Goal: Transaction & Acquisition: Subscribe to service/newsletter

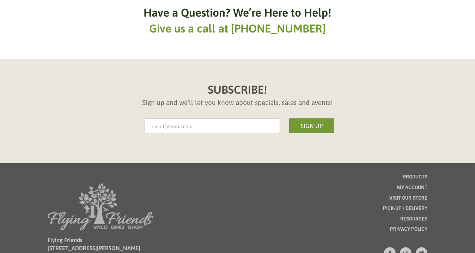
scroll to position [715, 0]
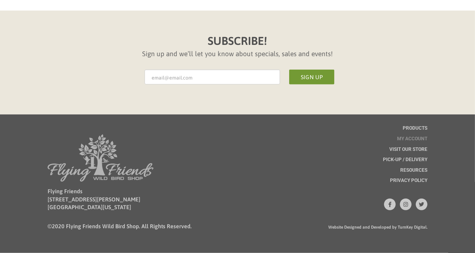
click at [421, 139] on span "My account" at bounding box center [412, 138] width 30 height 5
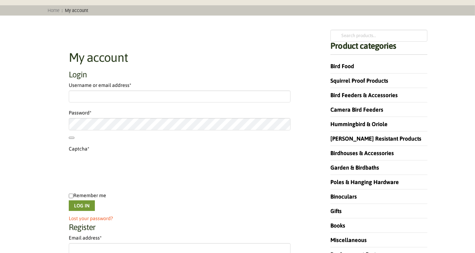
scroll to position [71, 0]
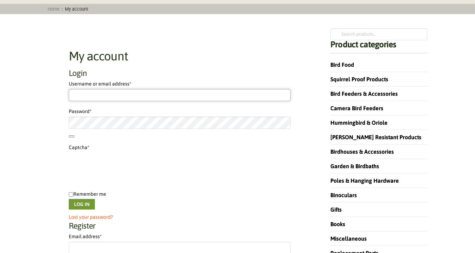
click at [149, 94] on input "Username or email address * Required" at bounding box center [180, 95] width 222 height 12
click at [122, 95] on input "Username or email address * Required" at bounding box center [180, 95] width 222 height 12
type input "[EMAIL_ADDRESS][PERSON_NAME][DOMAIN_NAME]"
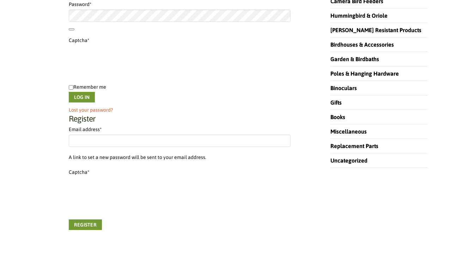
scroll to position [212, 0]
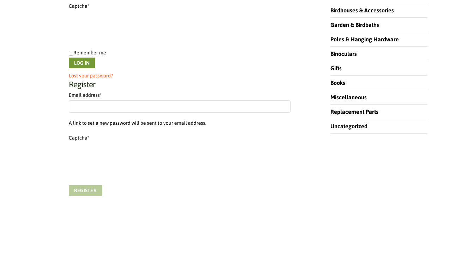
click at [87, 189] on button "Register" at bounding box center [85, 190] width 33 height 11
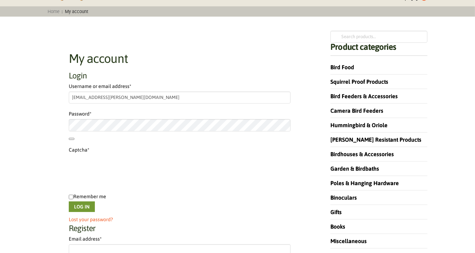
scroll to position [71, 0]
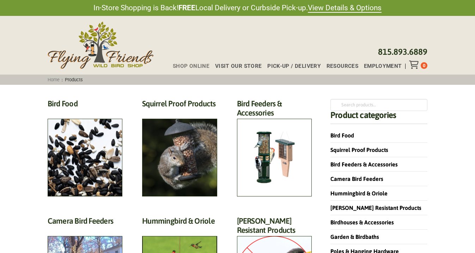
scroll to position [715, 0]
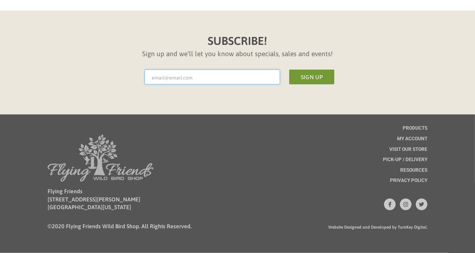
click at [197, 84] on input "* Email Address" at bounding box center [213, 77] width 136 height 15
type input "[EMAIL_ADDRESS][PERSON_NAME][DOMAIN_NAME]"
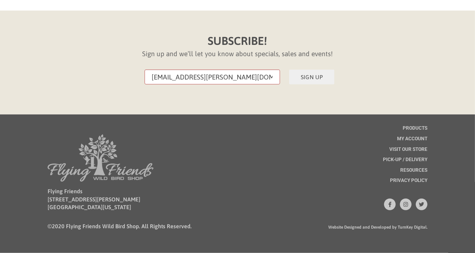
click at [317, 84] on button "Sign Up" at bounding box center [311, 77] width 45 height 15
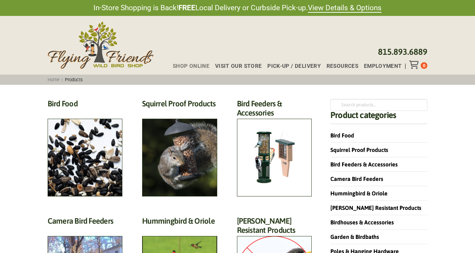
scroll to position [719, 0]
